Goal: Information Seeking & Learning: Learn about a topic

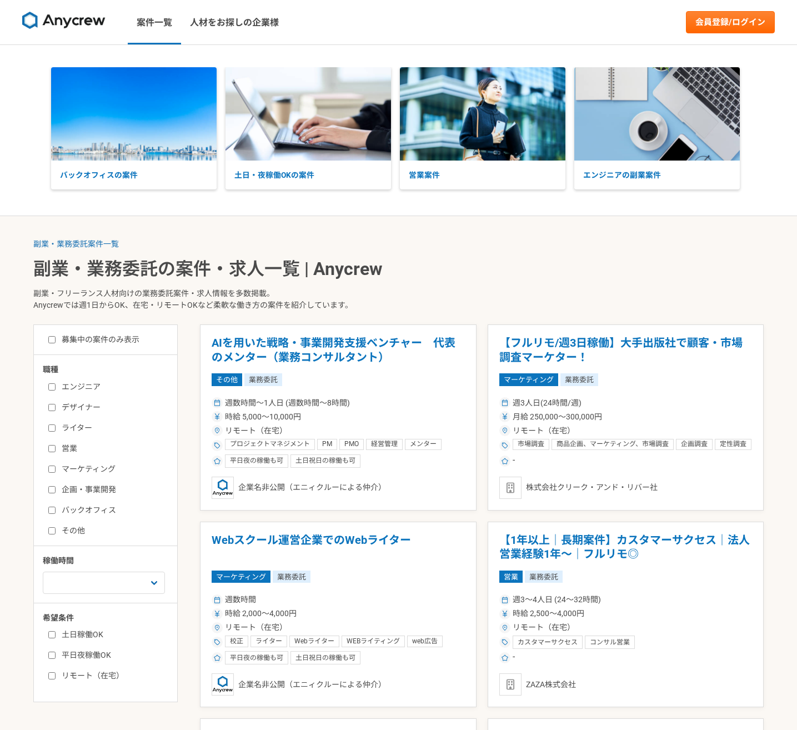
click at [49, 387] on input "エンジニア" at bounding box center [51, 386] width 7 height 7
checkbox input "true"
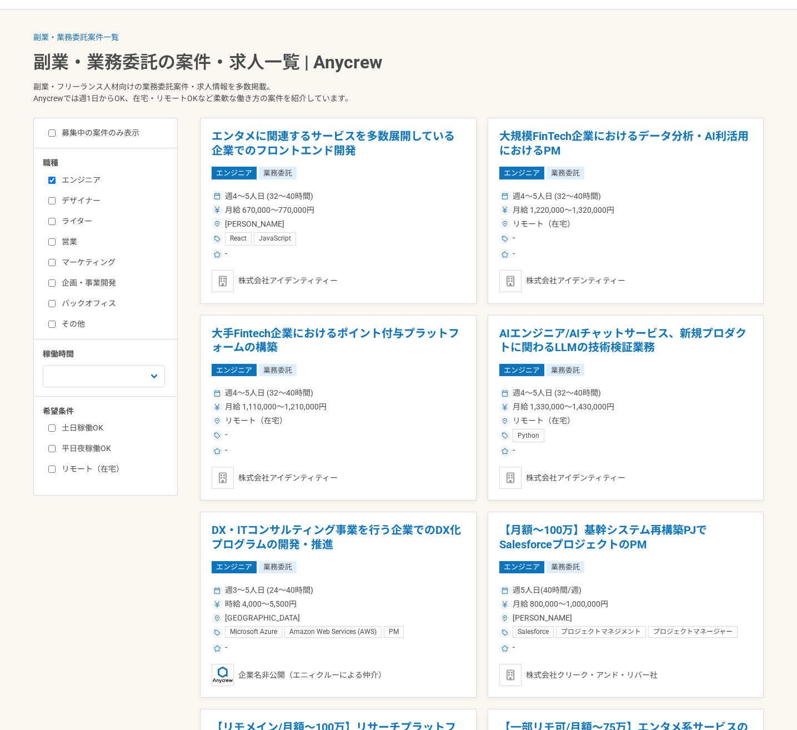
scroll to position [208, 0]
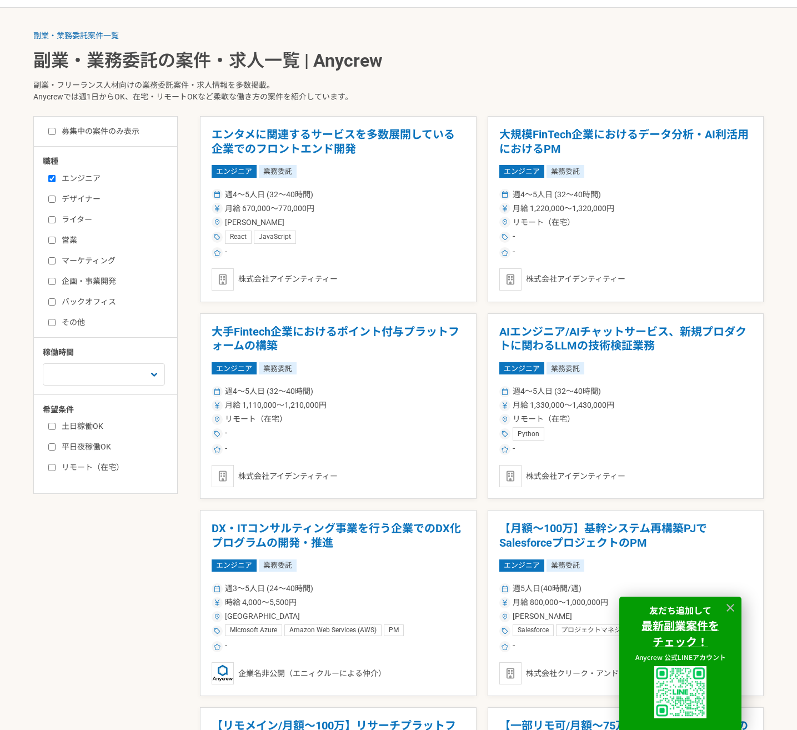
click at [56, 448] on label "平日夜稼働OK" at bounding box center [112, 447] width 128 height 12
click at [56, 448] on input "平日夜稼働OK" at bounding box center [51, 446] width 7 height 7
checkbox input "true"
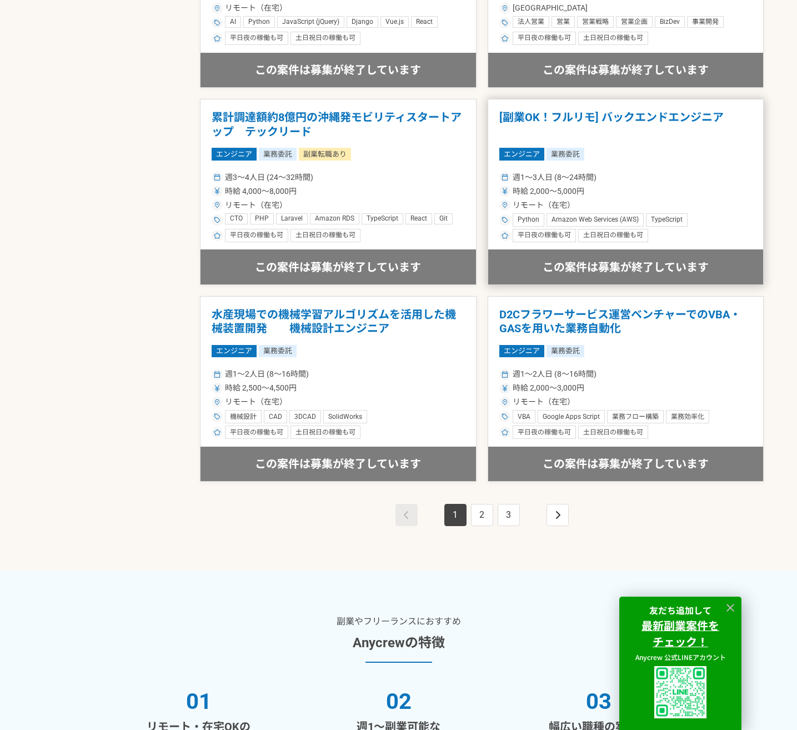
scroll to position [1824, 0]
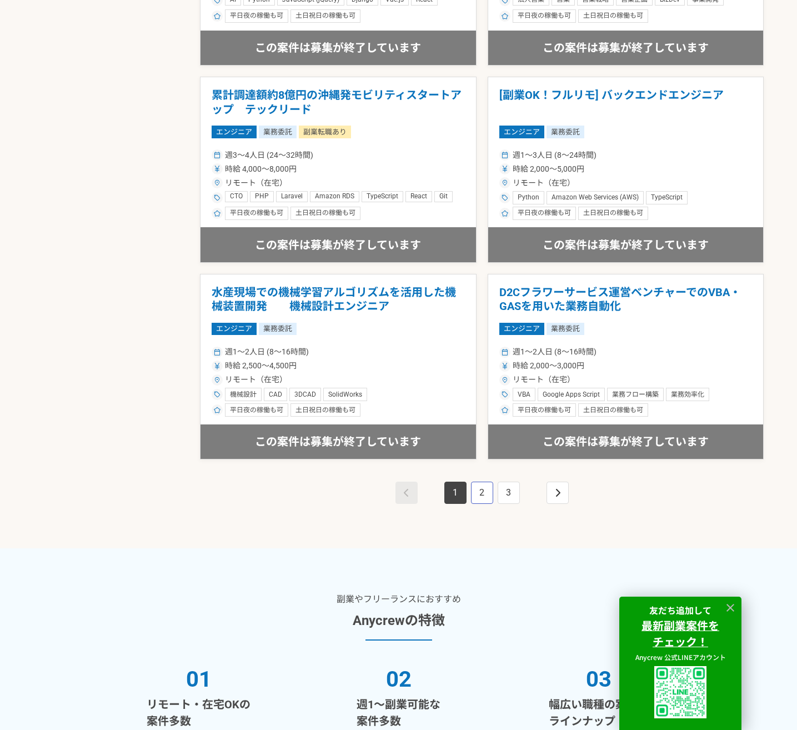
click at [473, 493] on link "2" at bounding box center [482, 493] width 22 height 22
